Goal: Navigation & Orientation: Find specific page/section

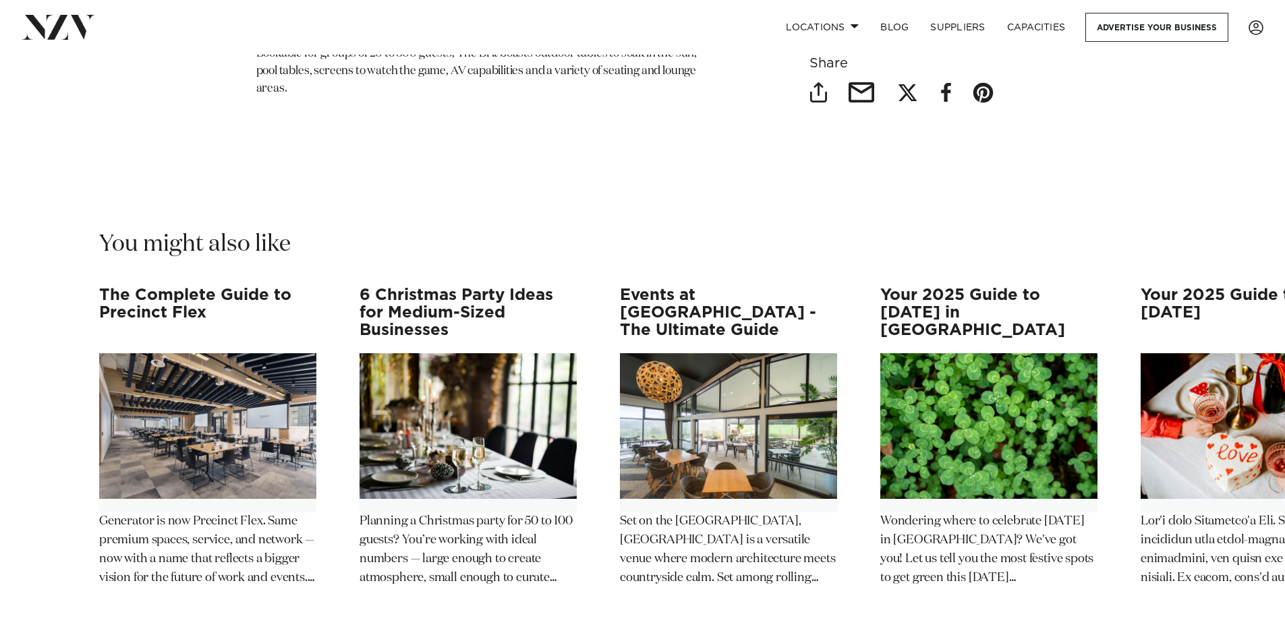
scroll to position [18139, 0]
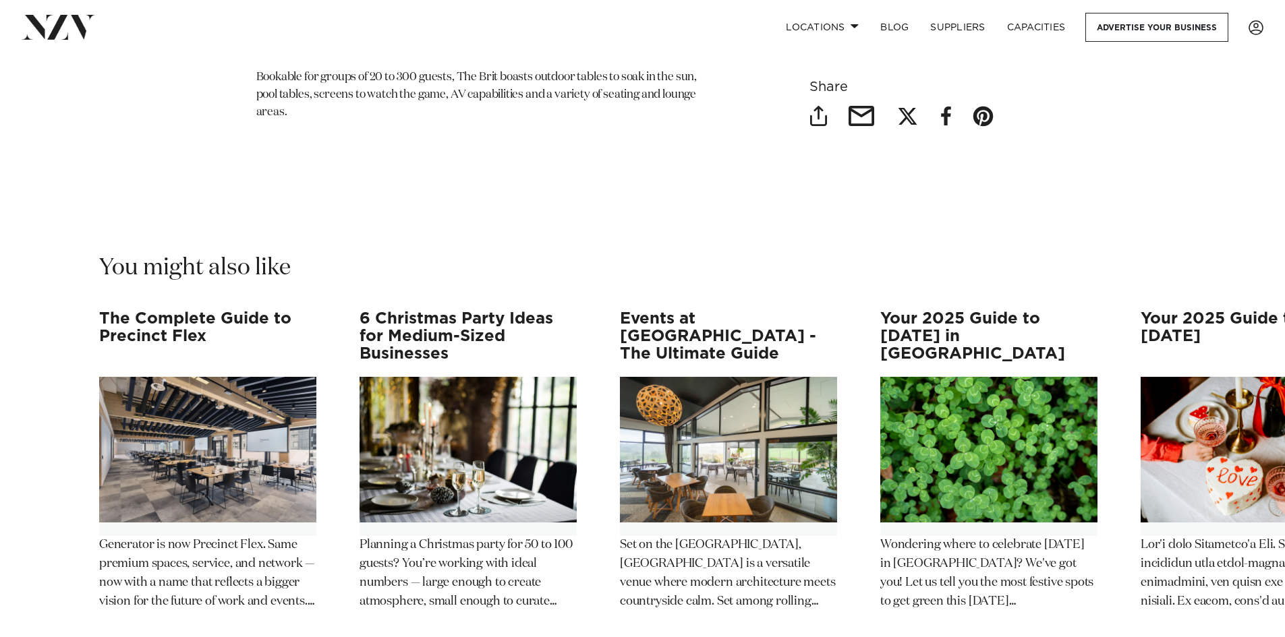
click at [1258, 471] on swiper-container "The Complete Guide to Precinct Flex Generator is now Precinct Flex. Same premiu…" at bounding box center [642, 510] width 1285 height 400
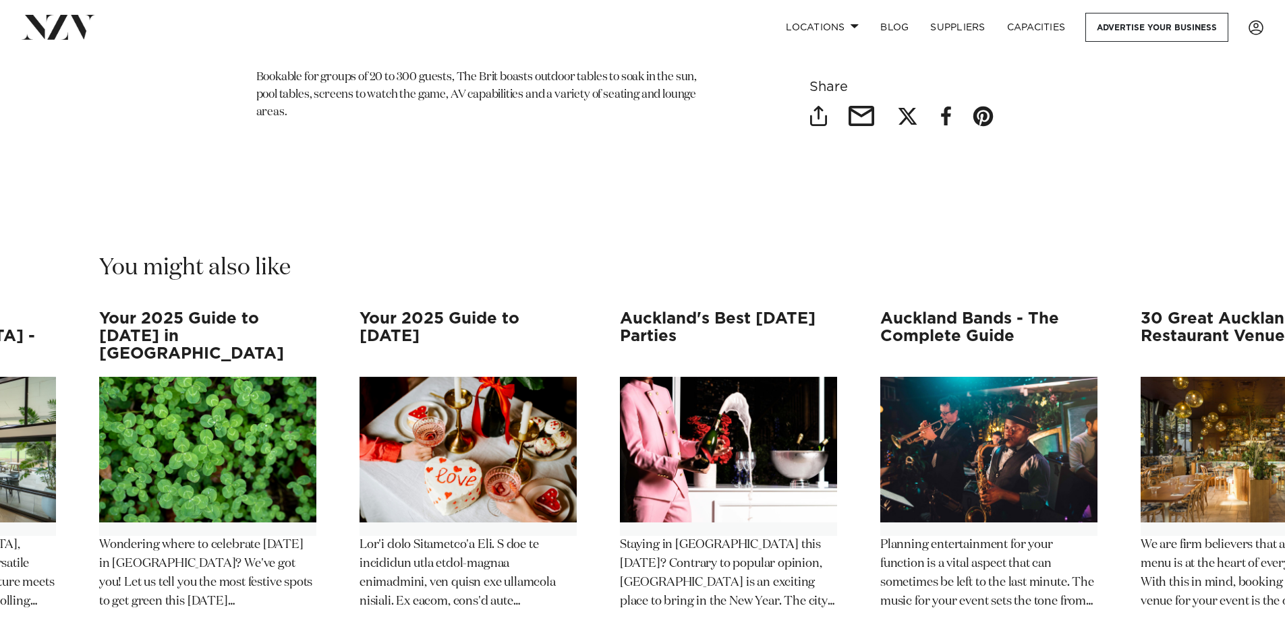
click at [125, 536] on p "Wondering where to celebrate St Patrick's Day 2025 in New Zealand? We've got yo…" at bounding box center [207, 574] width 217 height 76
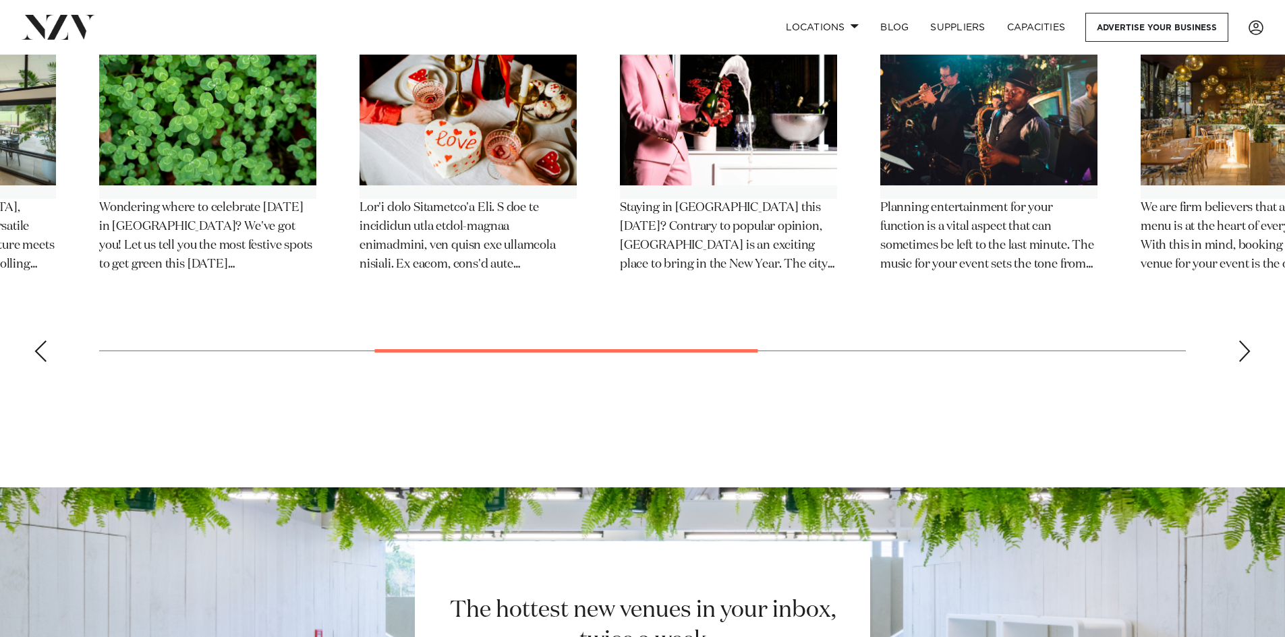
scroll to position [18872, 0]
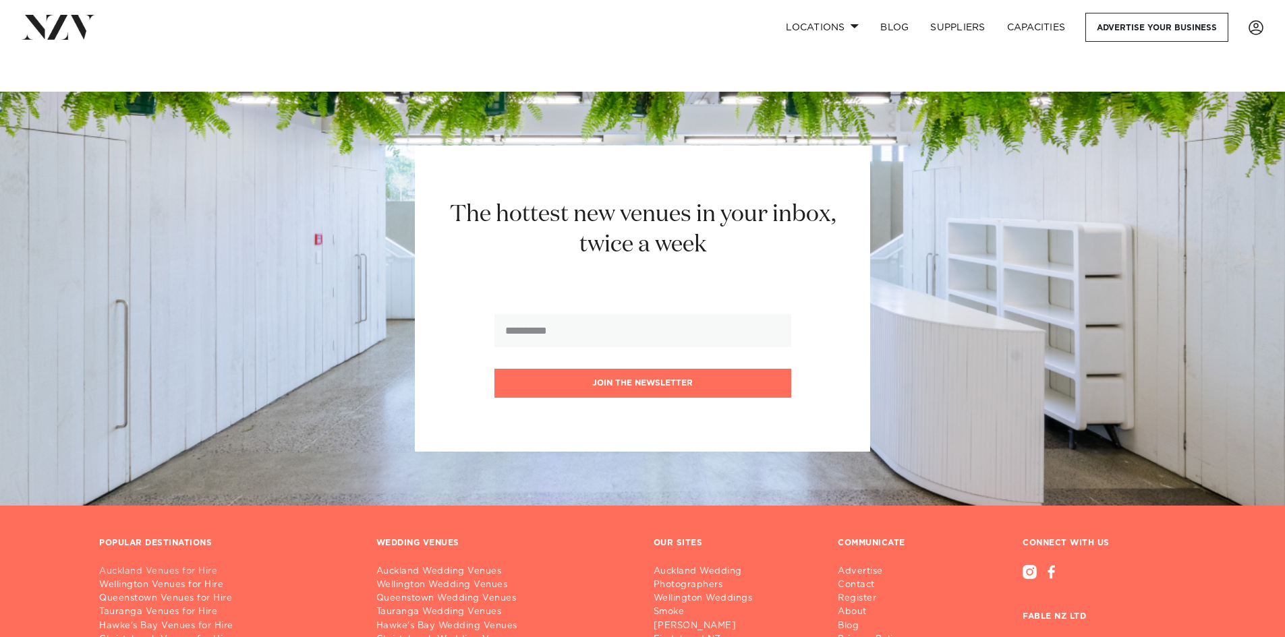
click at [191, 565] on link "Auckland Venues for Hire" at bounding box center [227, 571] width 256 height 13
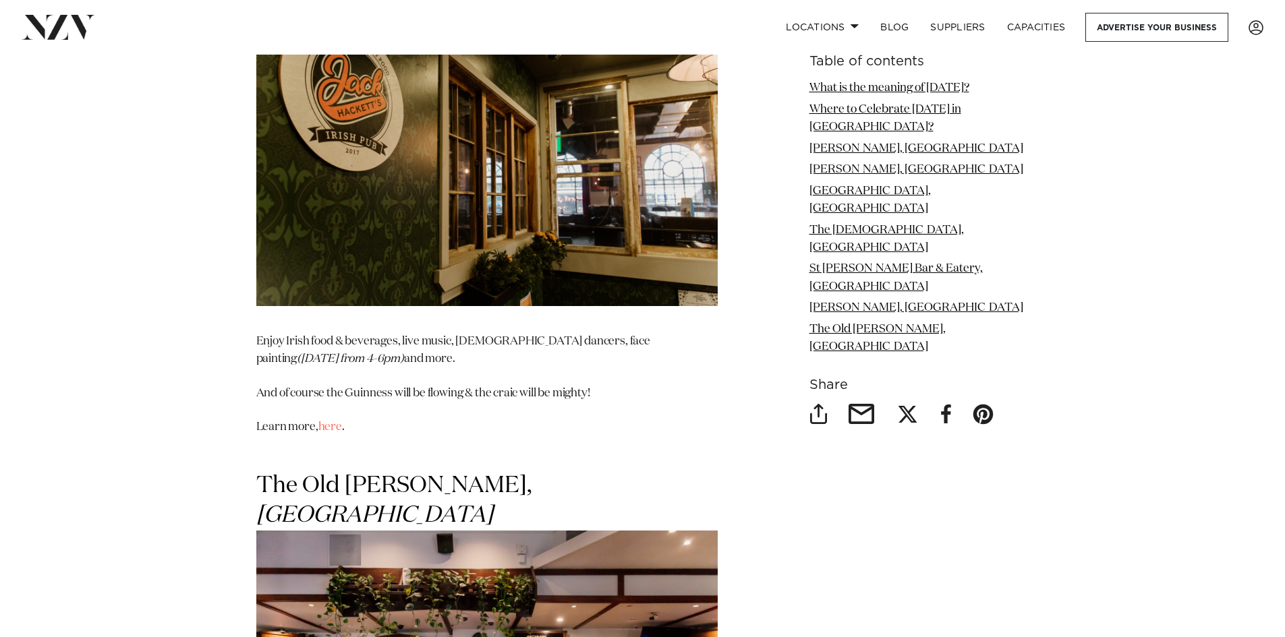
scroll to position [5394, 0]
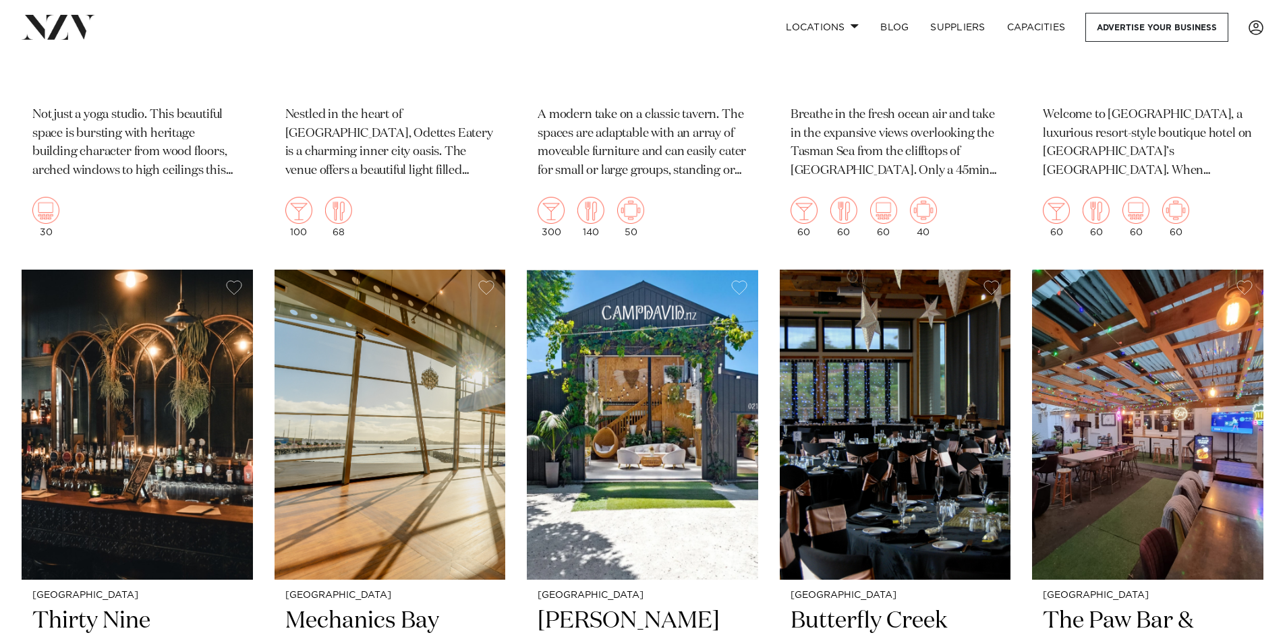
scroll to position [13823, 0]
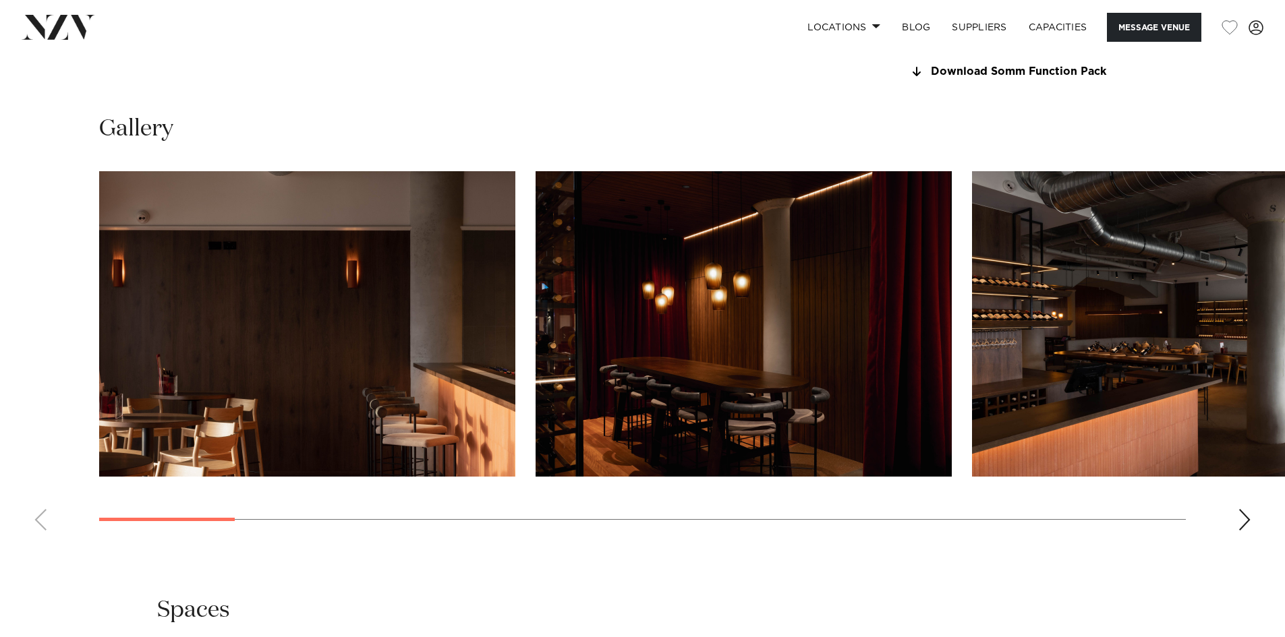
scroll to position [1416, 0]
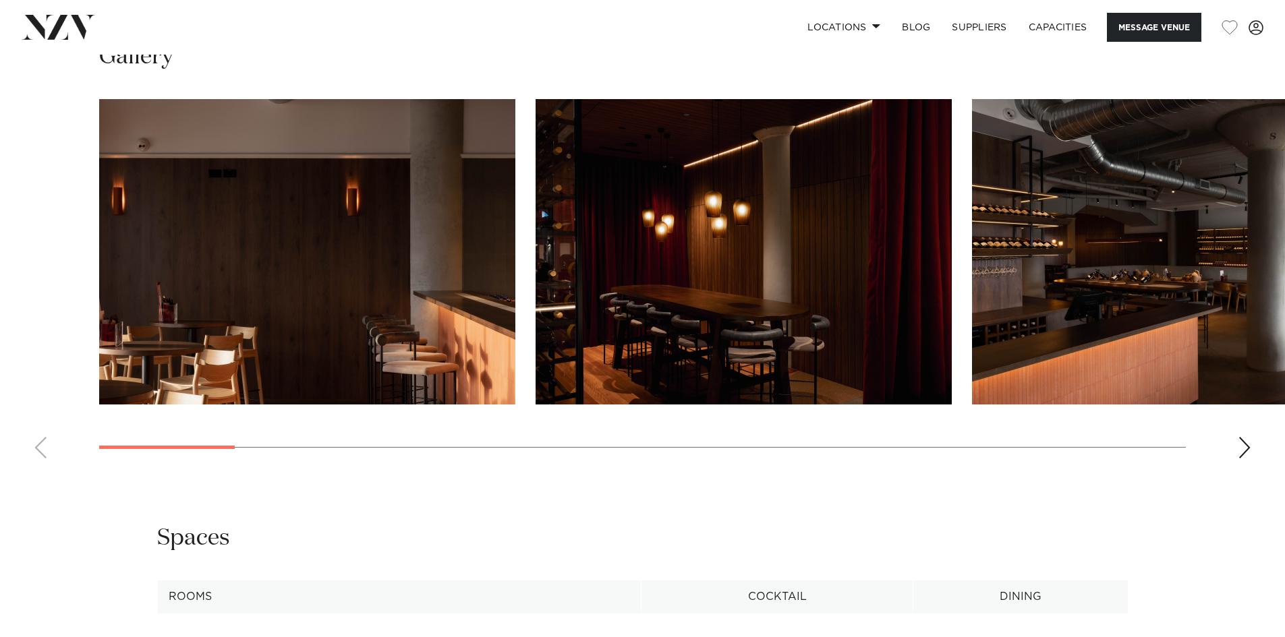
click at [1233, 456] on swiper-container at bounding box center [642, 284] width 1285 height 370
click at [1242, 448] on div "Next slide" at bounding box center [1243, 448] width 13 height 22
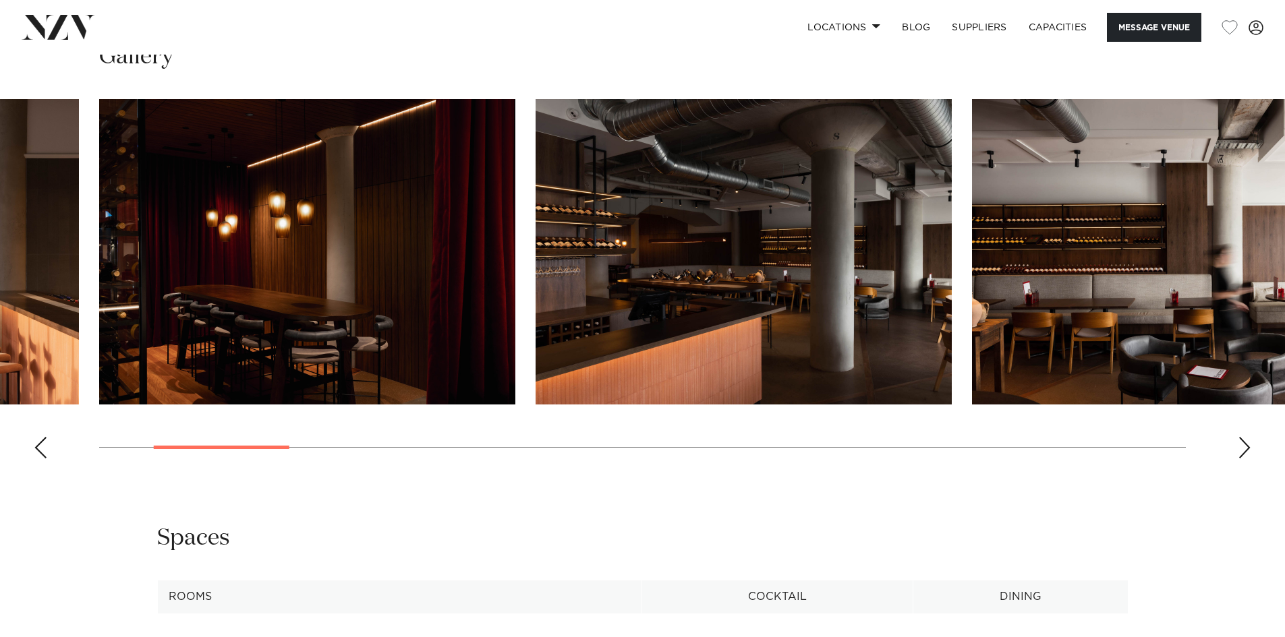
click at [1247, 448] on div "Next slide" at bounding box center [1243, 448] width 13 height 22
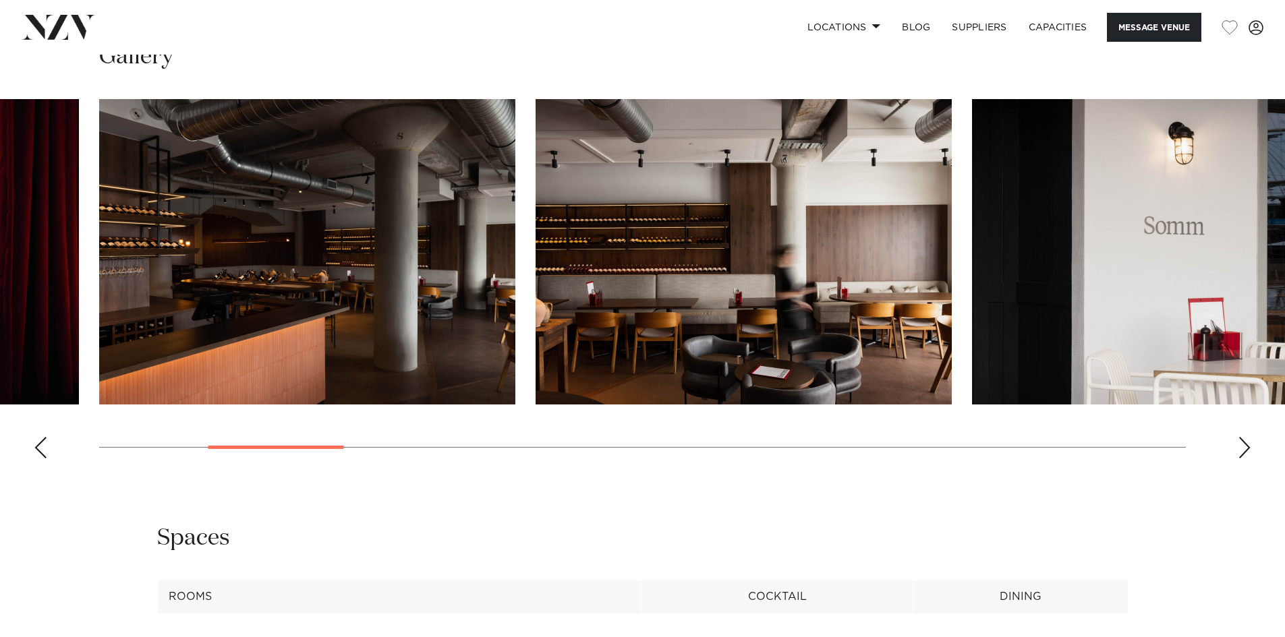
click at [1247, 448] on div "Next slide" at bounding box center [1243, 448] width 13 height 22
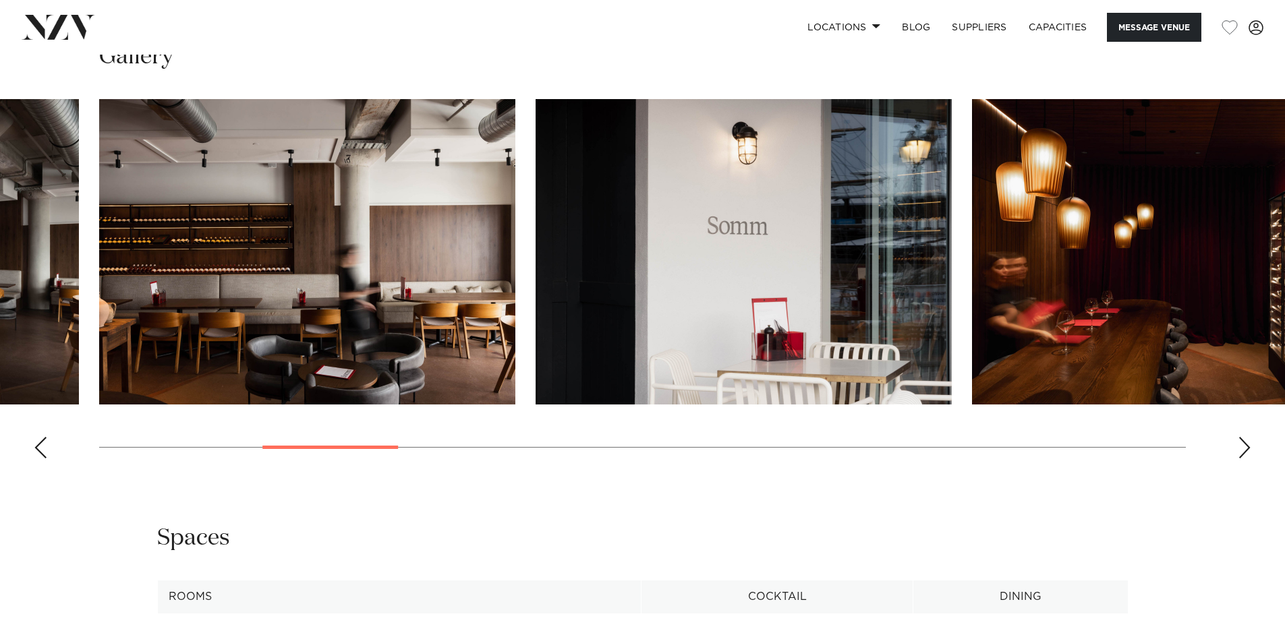
click at [1247, 448] on div "Next slide" at bounding box center [1243, 448] width 13 height 22
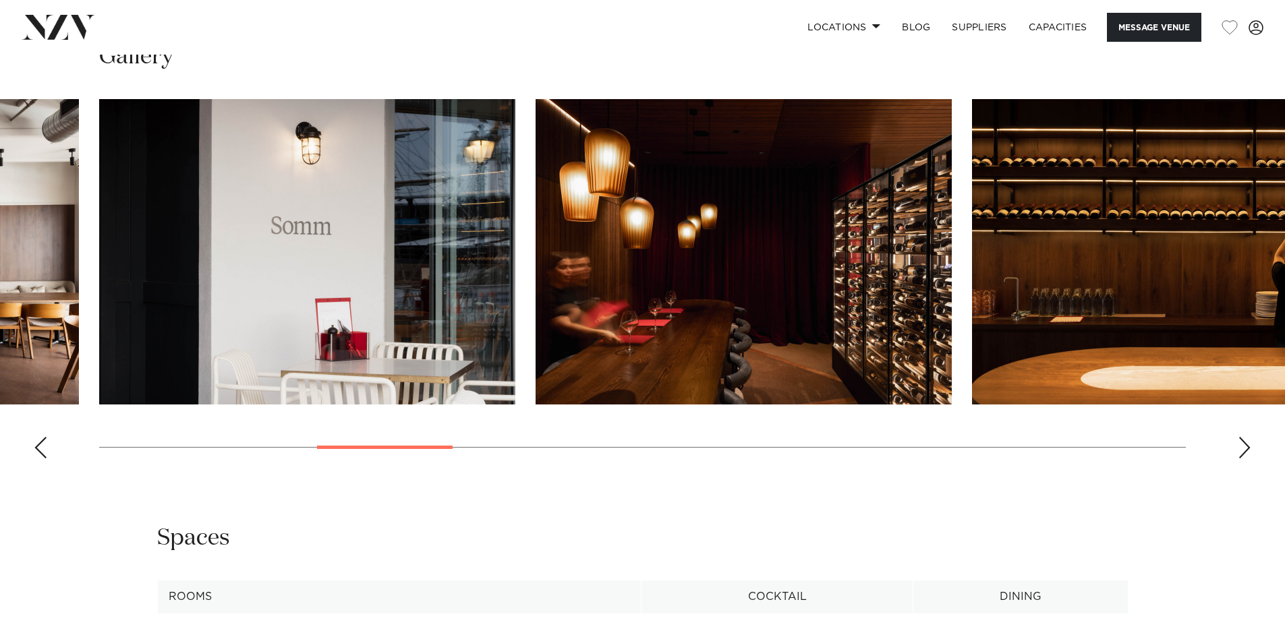
click at [1247, 448] on div "Next slide" at bounding box center [1243, 448] width 13 height 22
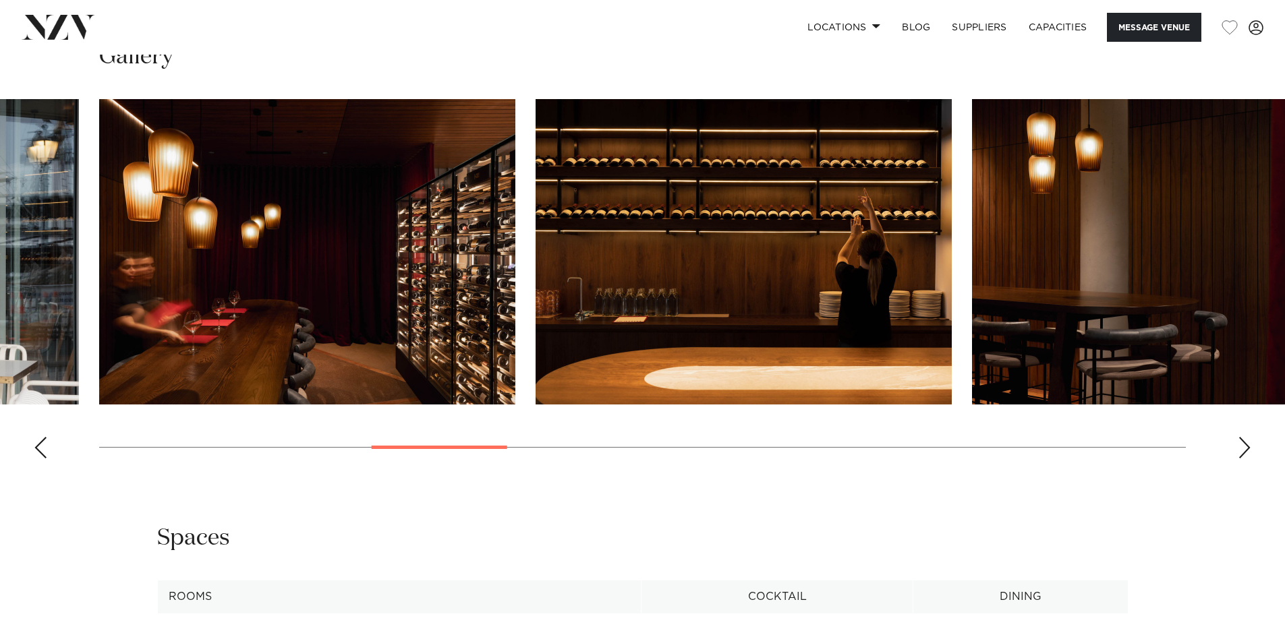
click at [1247, 448] on div "Next slide" at bounding box center [1243, 448] width 13 height 22
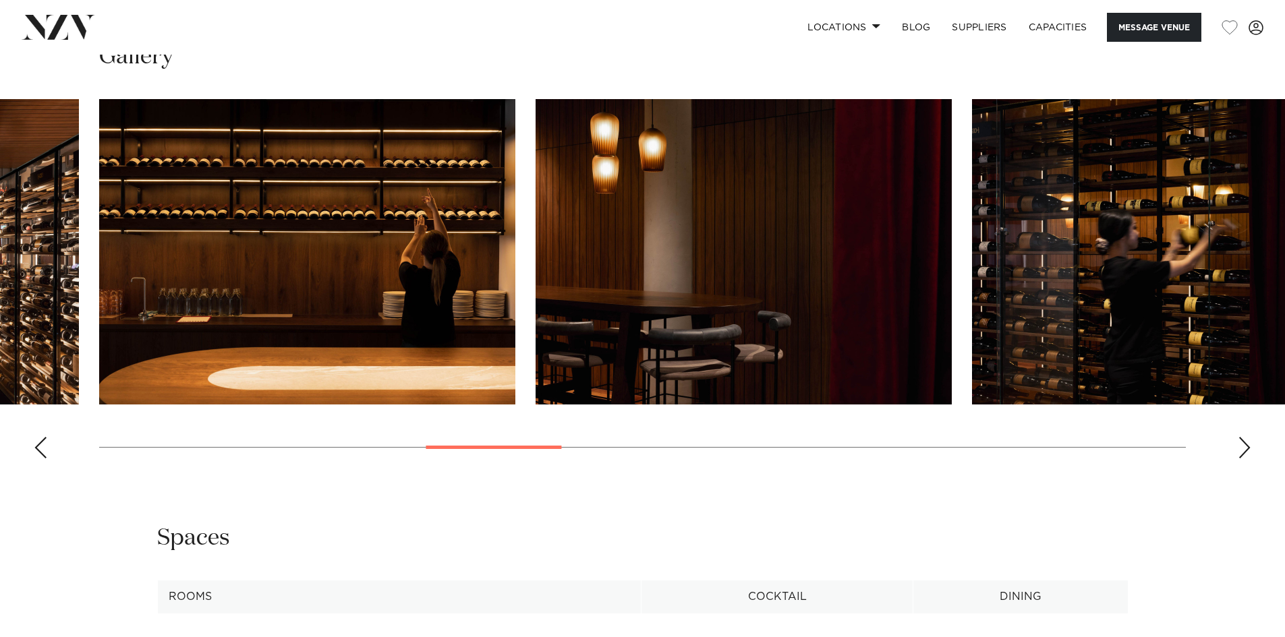
click at [1247, 448] on div "Next slide" at bounding box center [1243, 448] width 13 height 22
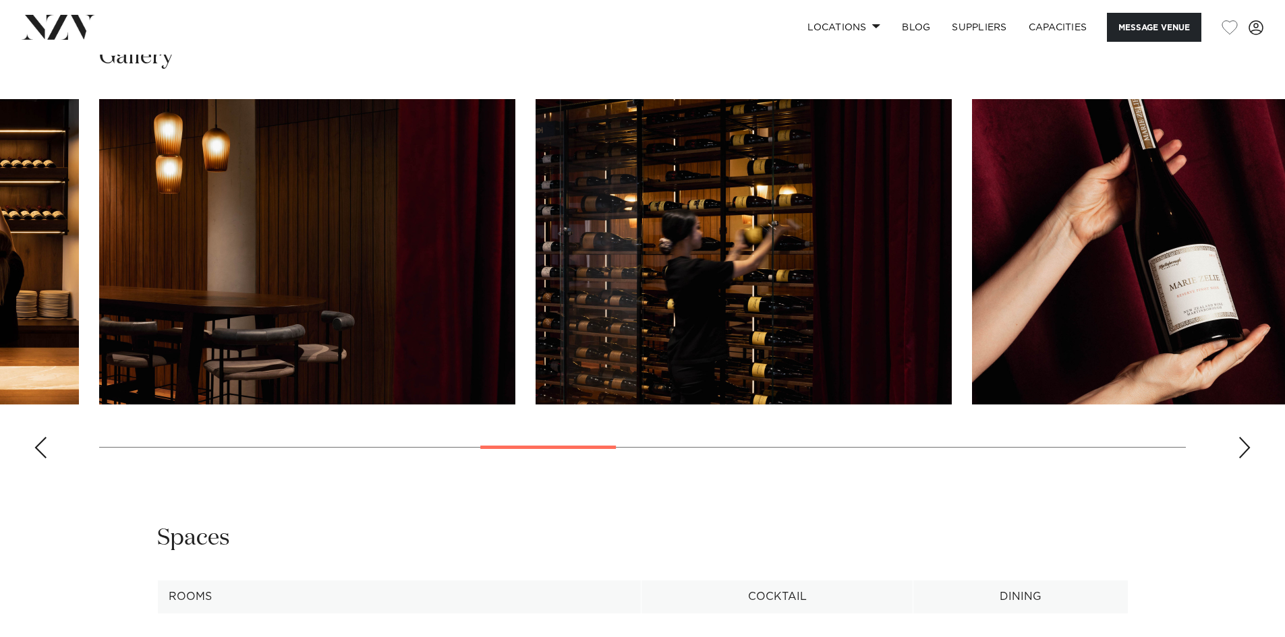
click at [1247, 448] on div "Next slide" at bounding box center [1243, 448] width 13 height 22
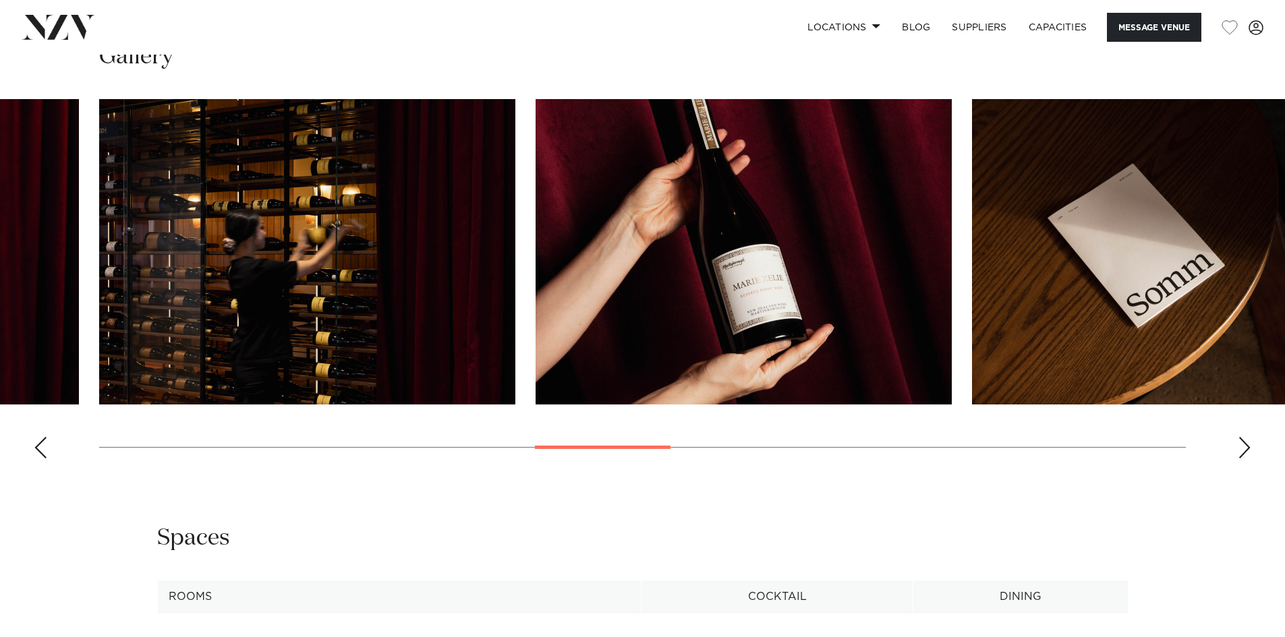
click at [1247, 448] on div "Next slide" at bounding box center [1243, 448] width 13 height 22
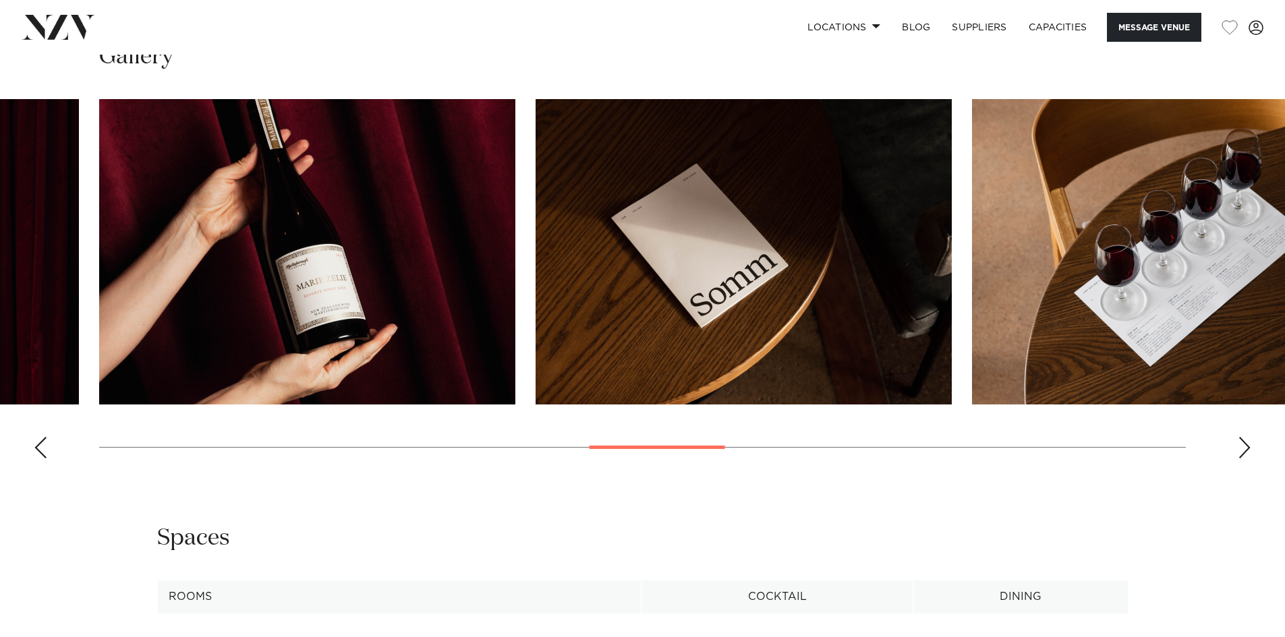
click at [1247, 448] on div "Next slide" at bounding box center [1243, 448] width 13 height 22
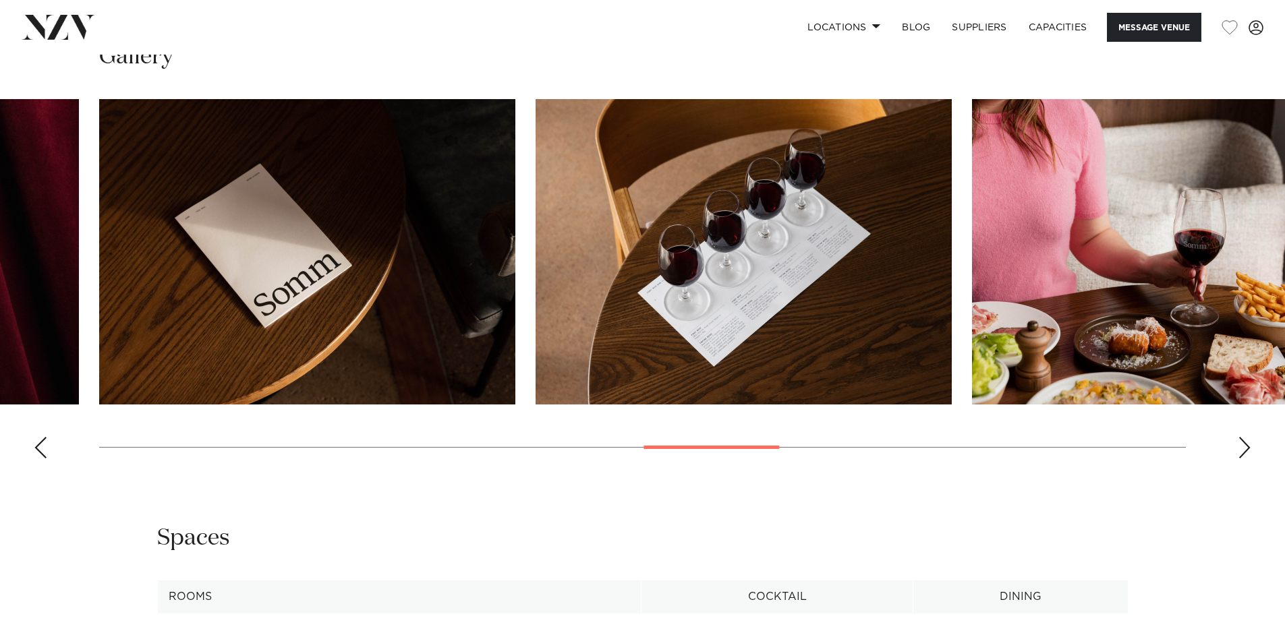
click at [1247, 448] on div "Next slide" at bounding box center [1243, 448] width 13 height 22
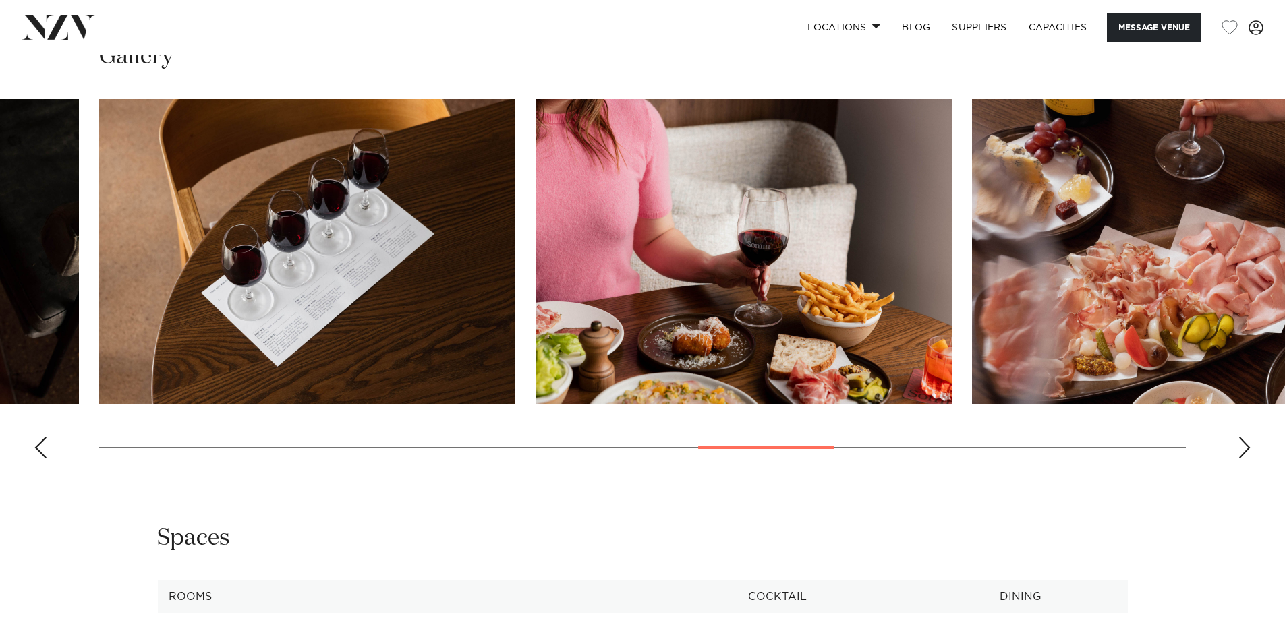
click at [1247, 448] on div "Next slide" at bounding box center [1243, 448] width 13 height 22
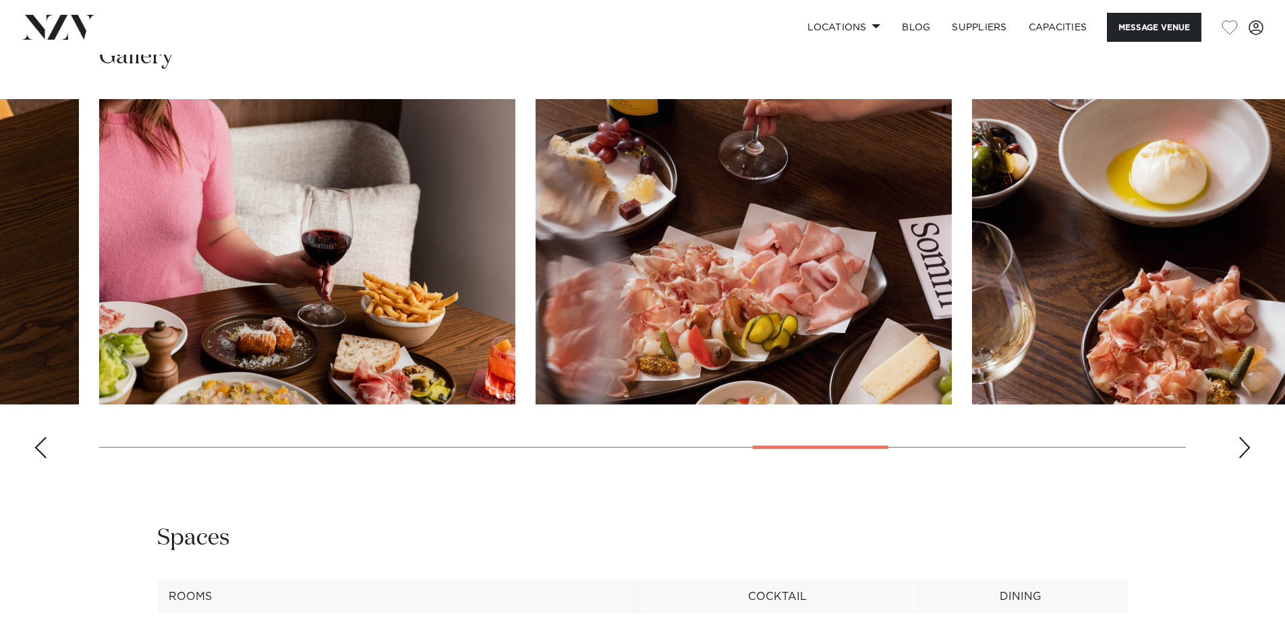
click at [1247, 448] on div "Next slide" at bounding box center [1243, 448] width 13 height 22
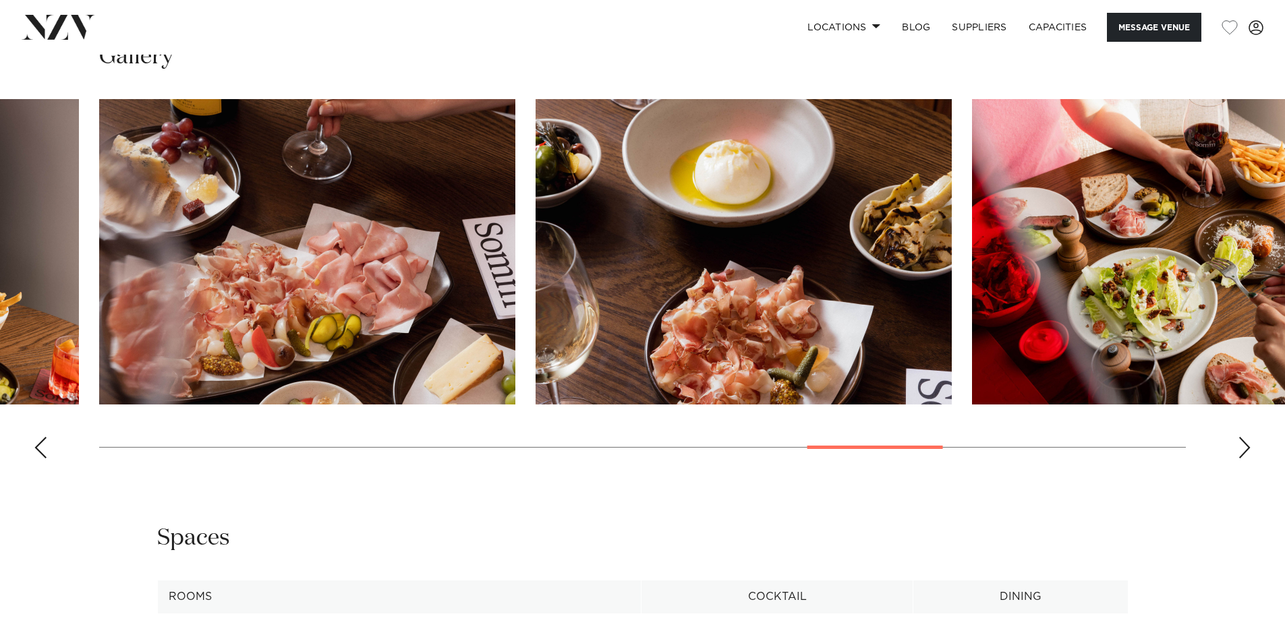
click at [1247, 448] on div "Next slide" at bounding box center [1243, 448] width 13 height 22
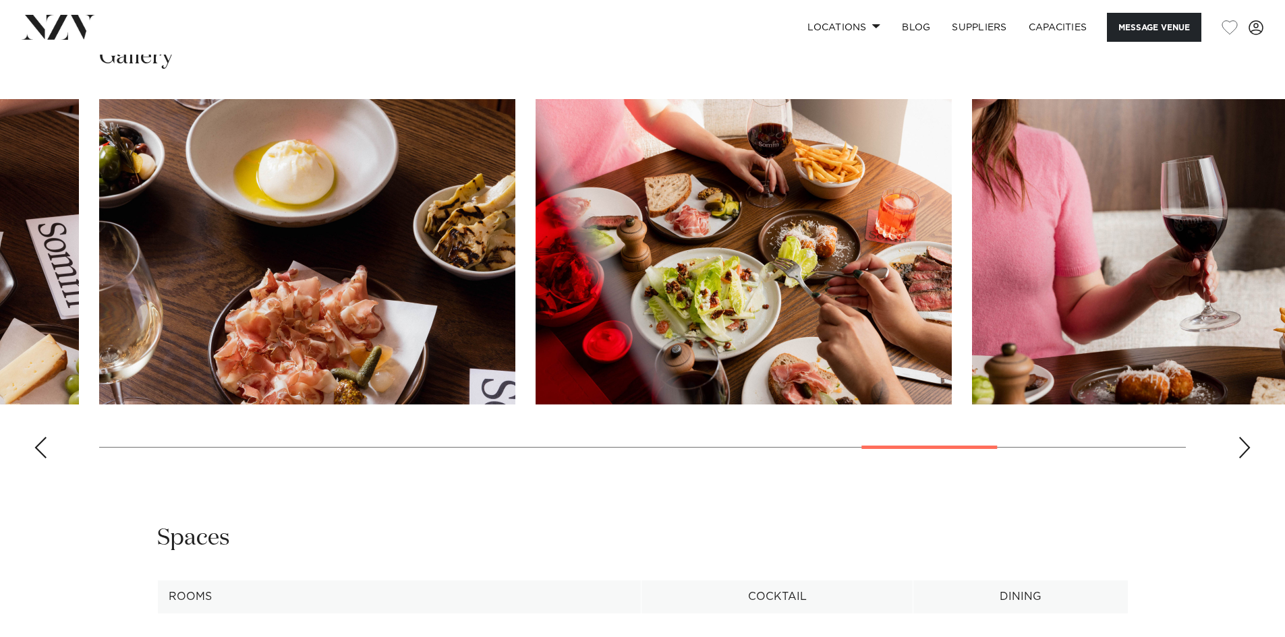
click at [1247, 448] on div "Next slide" at bounding box center [1243, 448] width 13 height 22
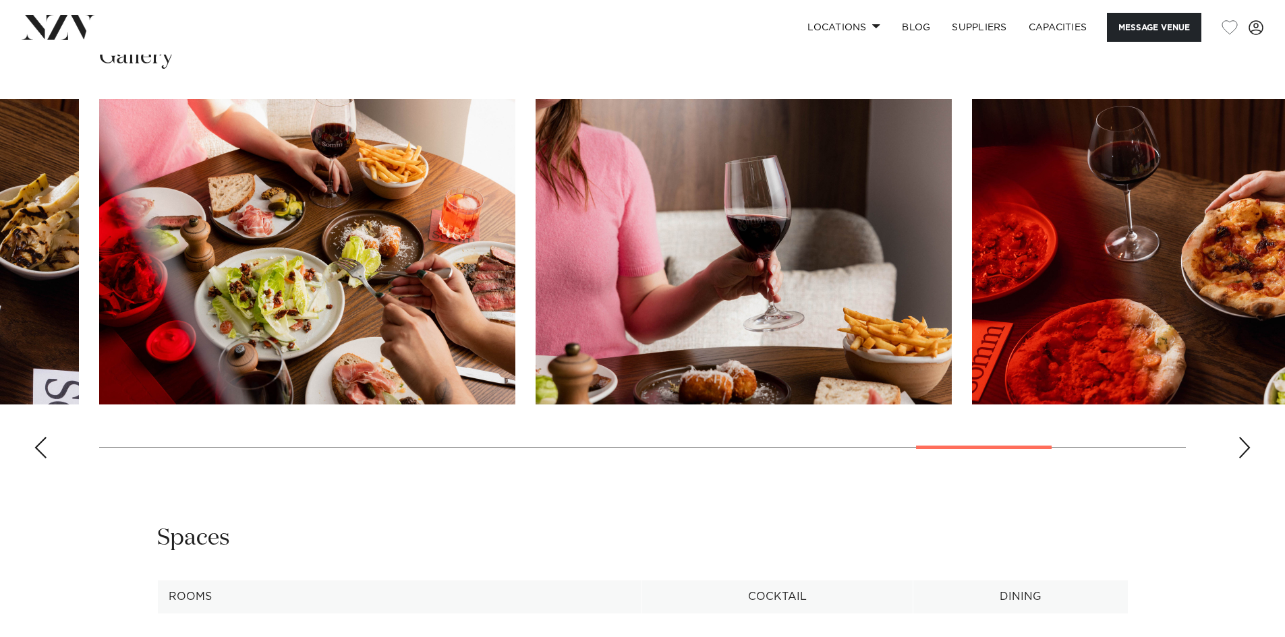
click at [1247, 448] on div "Next slide" at bounding box center [1243, 448] width 13 height 22
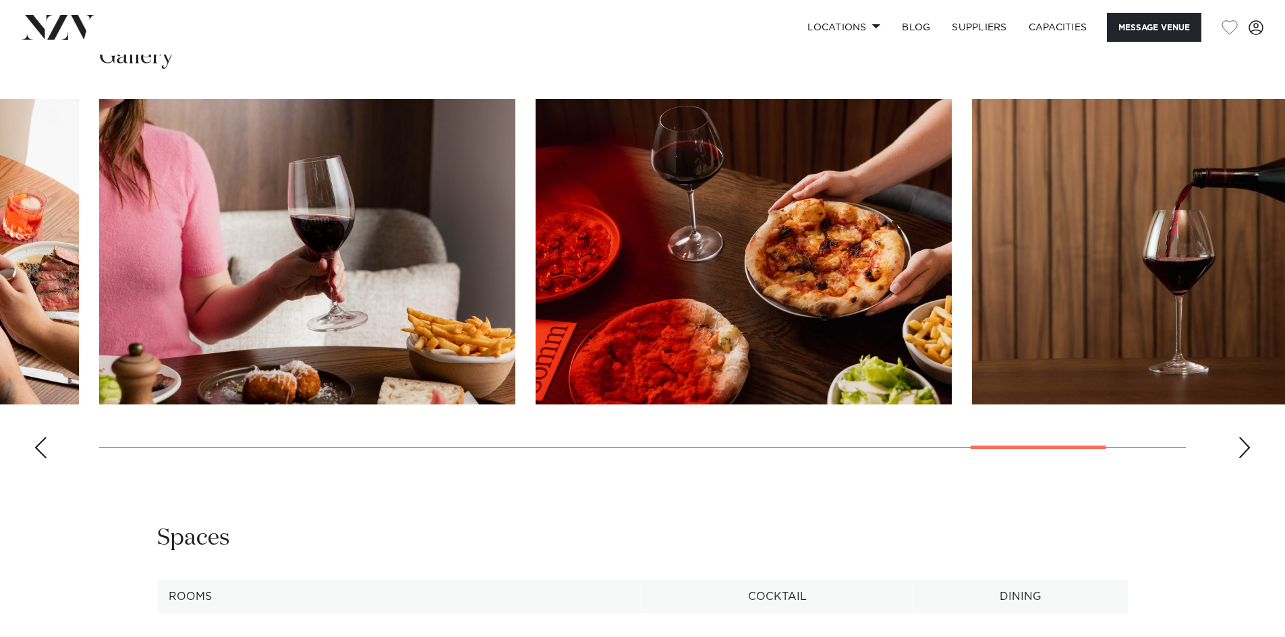
click at [1247, 448] on div "Next slide" at bounding box center [1243, 448] width 13 height 22
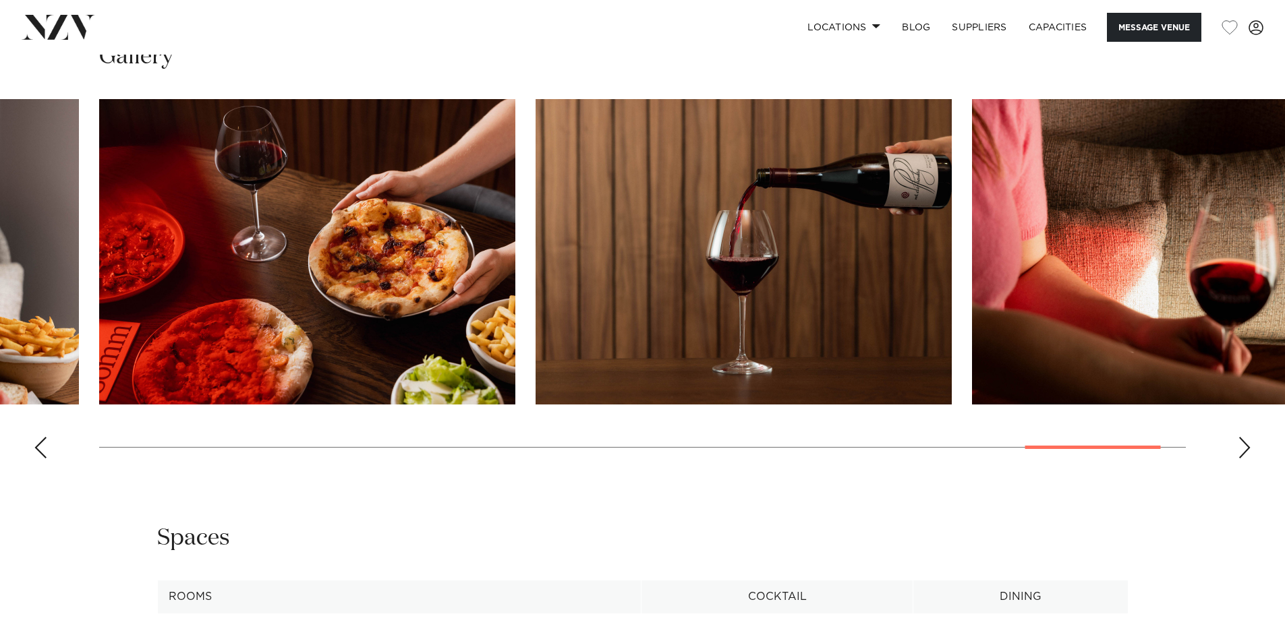
click at [1248, 448] on div "Next slide" at bounding box center [1243, 448] width 13 height 22
